Goal: Check status: Check status

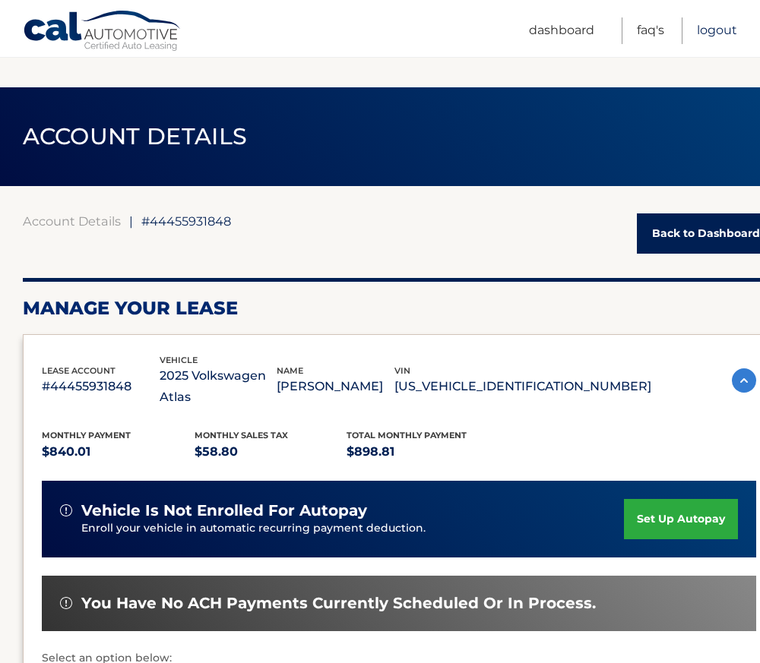
scroll to position [701, 0]
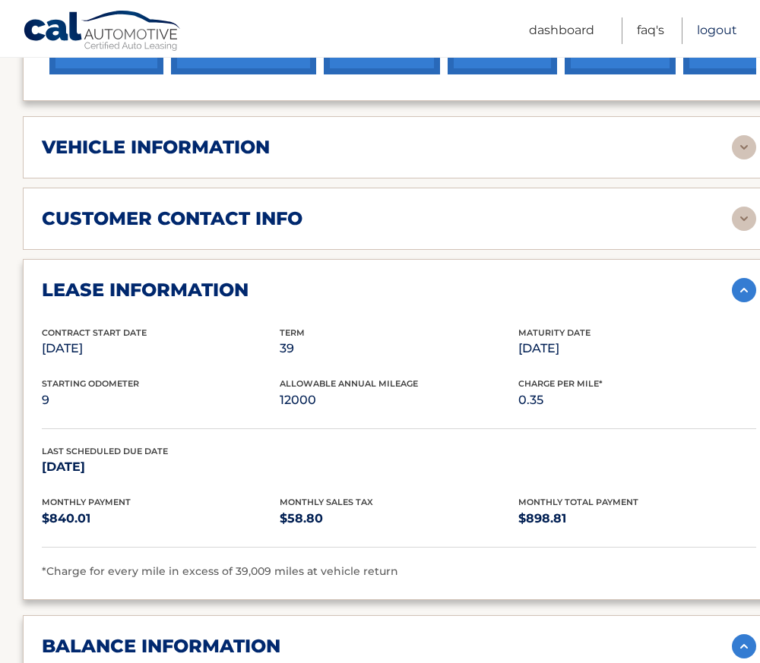
click at [714, 22] on link "Logout" at bounding box center [717, 30] width 40 height 27
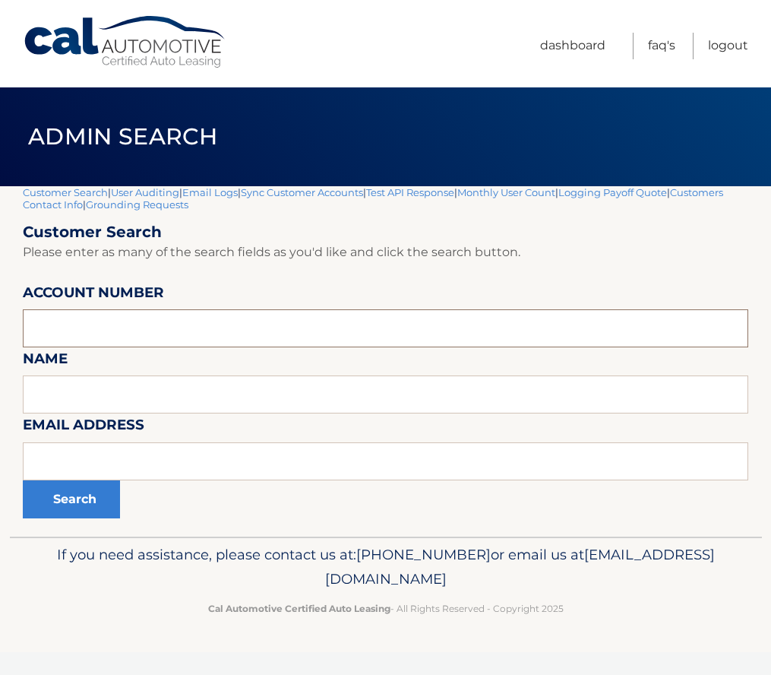
click at [55, 324] on input "text" at bounding box center [386, 328] width 726 height 38
paste input "44456002369"
type input "44456002369"
click at [71, 503] on button "Search" at bounding box center [71, 499] width 97 height 38
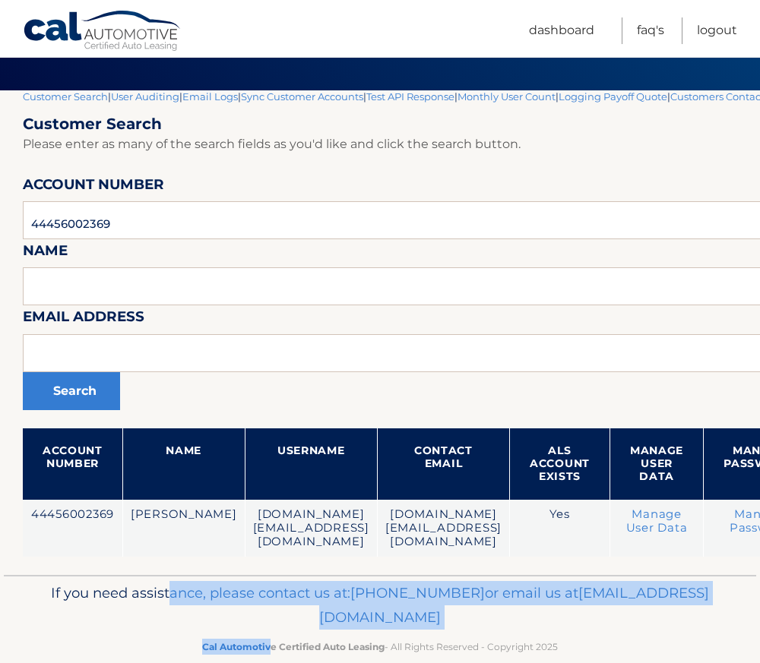
scroll to position [109, 0]
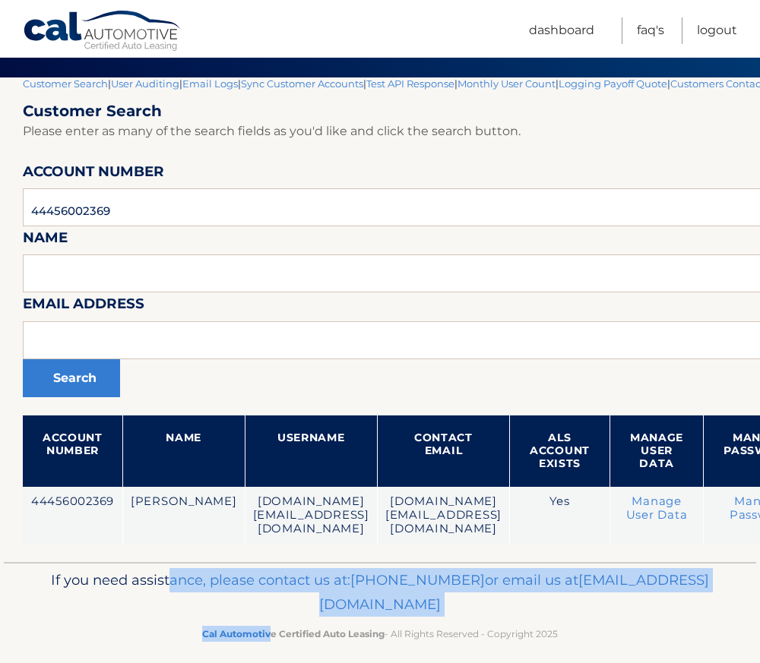
drag, startPoint x: 251, startPoint y: 662, endPoint x: 270, endPoint y: 661, distance: 19.0
click at [270, 661] on footer "If you need assistance, please contact us at: [PHONE_NUMBER] or email us at [EM…" at bounding box center [380, 620] width 760 height 116
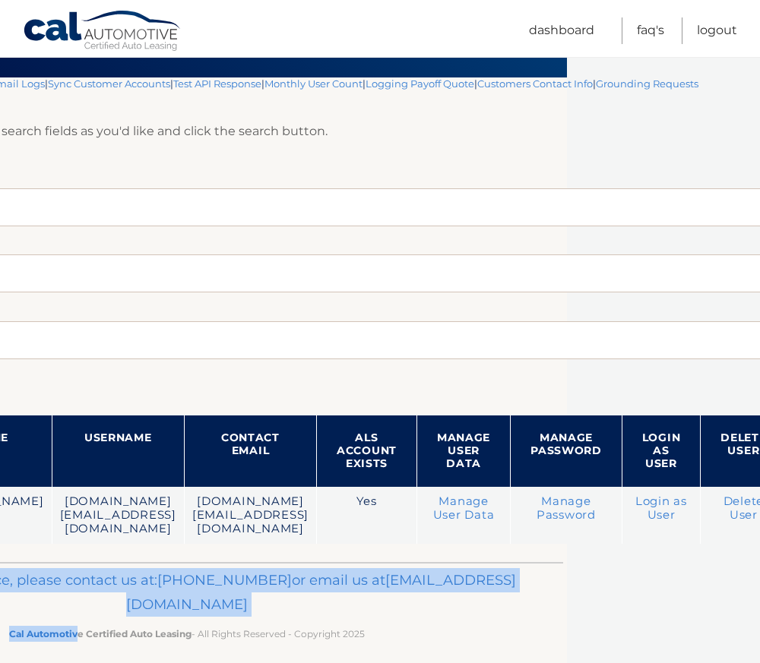
scroll to position [109, 303]
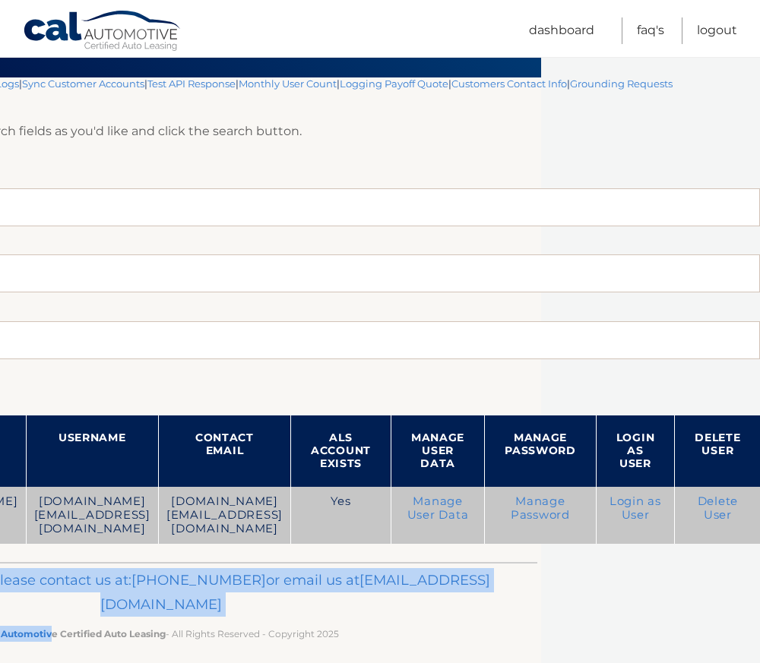
click at [631, 506] on link "Login as User" at bounding box center [635, 508] width 52 height 27
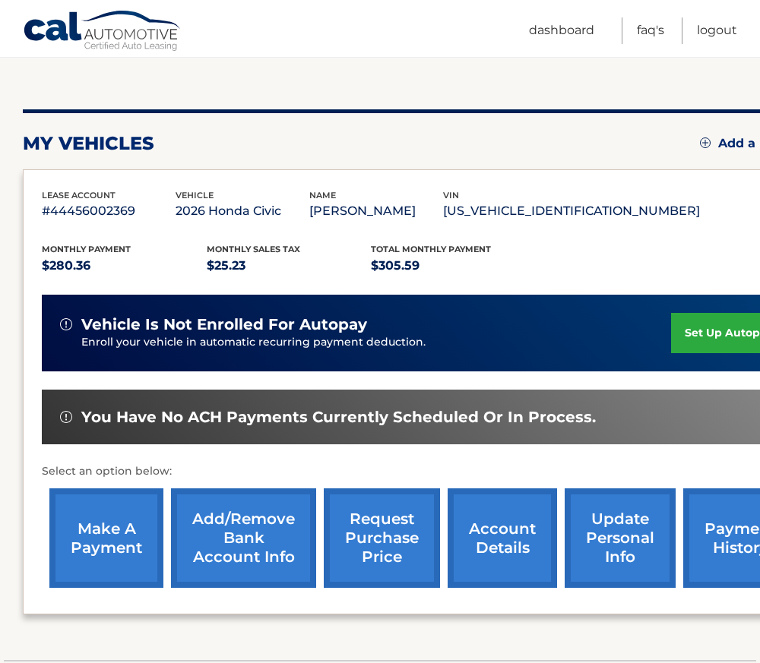
scroll to position [258, 0]
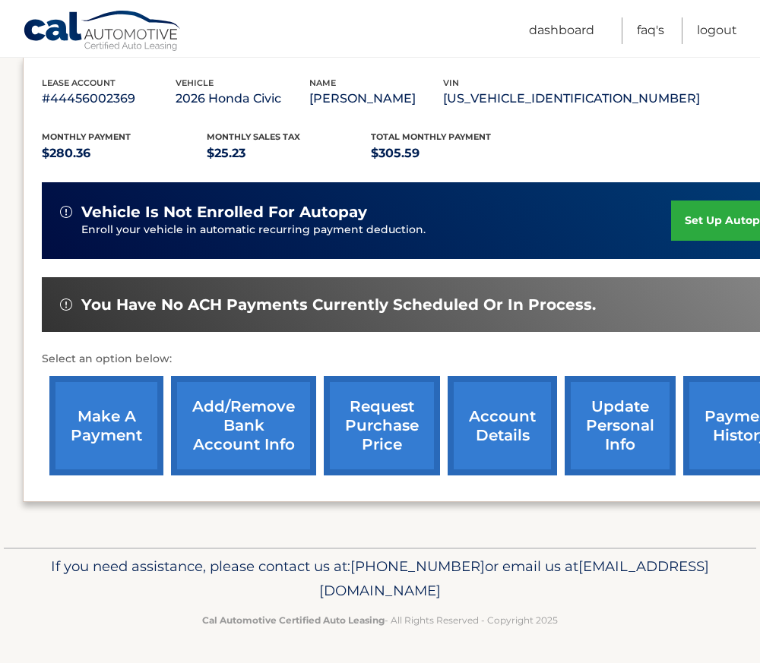
click at [736, 425] on link "payment history" at bounding box center [740, 426] width 114 height 100
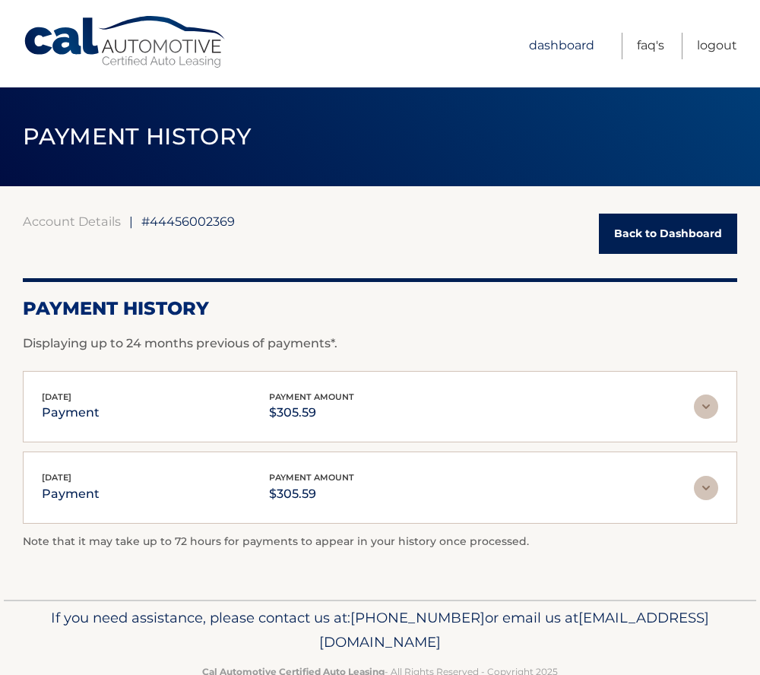
click at [570, 40] on link "Dashboard" at bounding box center [561, 46] width 65 height 27
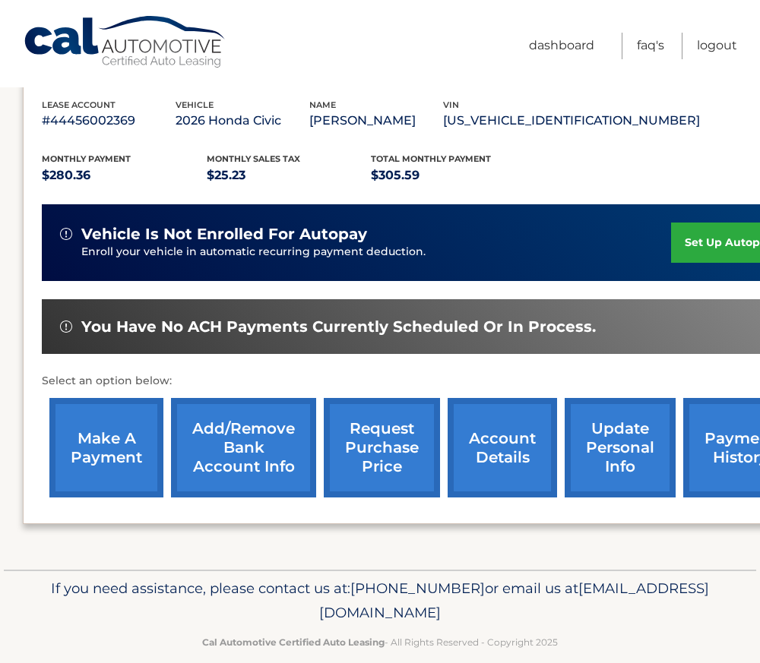
scroll to position [258, 0]
